Goal: Ask a question

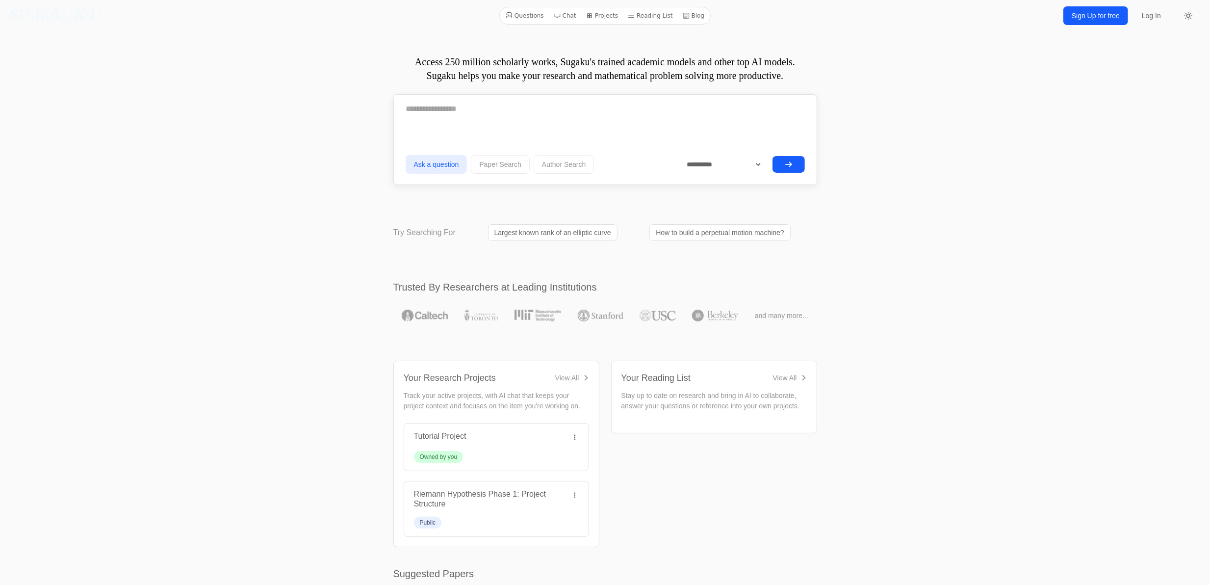
click at [789, 156] on button "submit" at bounding box center [789, 164] width 32 height 17
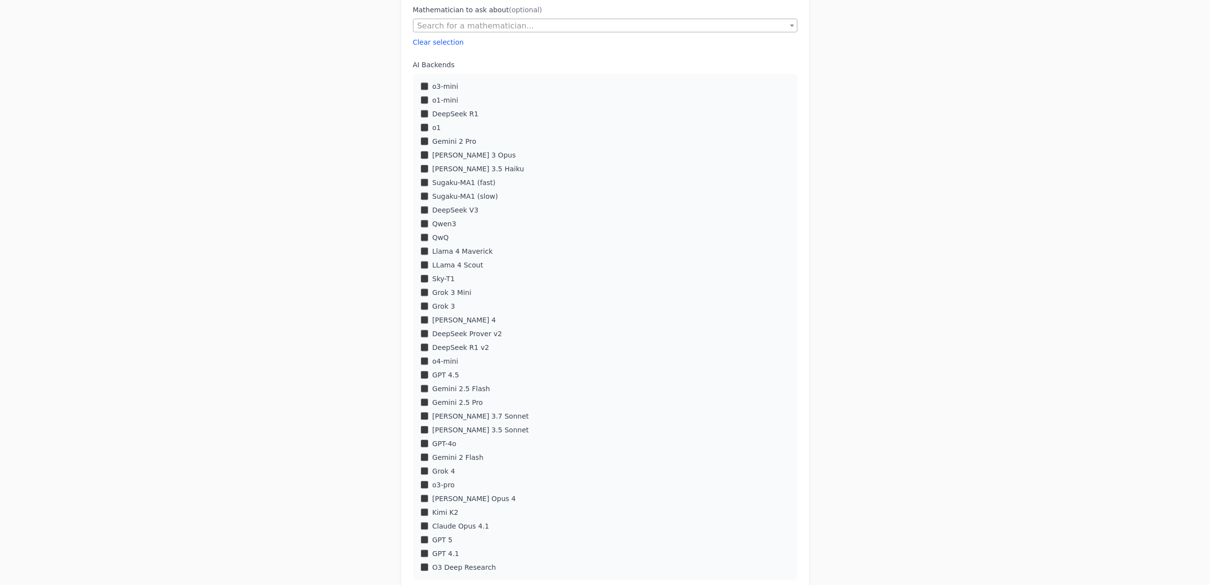
scroll to position [363, 0]
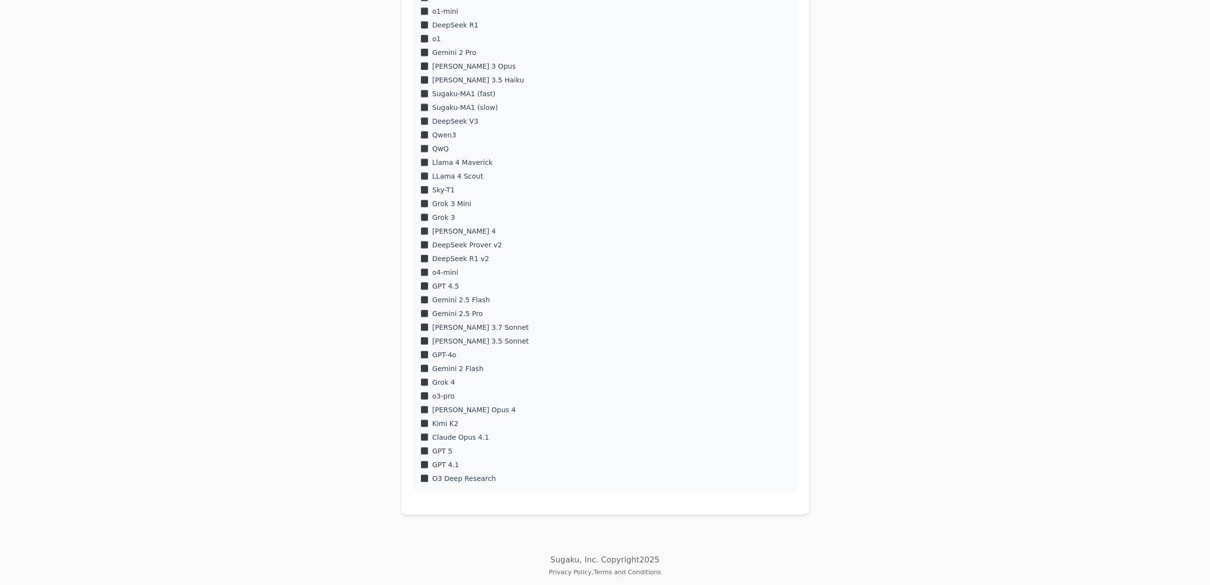
click at [427, 343] on div "[PERSON_NAME] 3.5 Sonnet" at bounding box center [605, 341] width 369 height 10
click at [430, 330] on div "[PERSON_NAME] 3.7 Sonnet" at bounding box center [605, 327] width 369 height 10
click at [426, 212] on div "Grok 3" at bounding box center [605, 217] width 369 height 10
